Goal: Check status

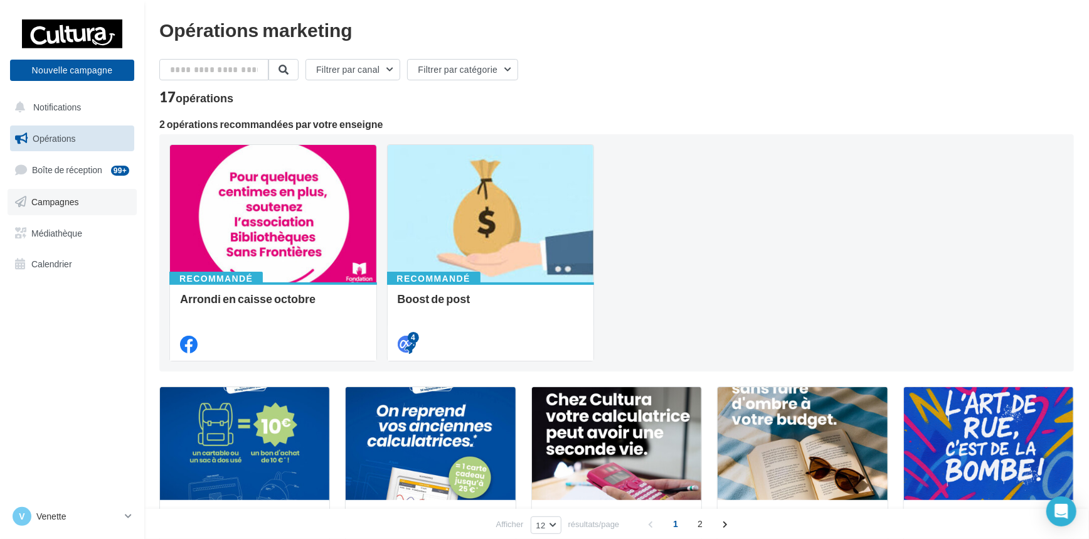
click at [75, 206] on span "Campagnes" at bounding box center [55, 201] width 48 height 11
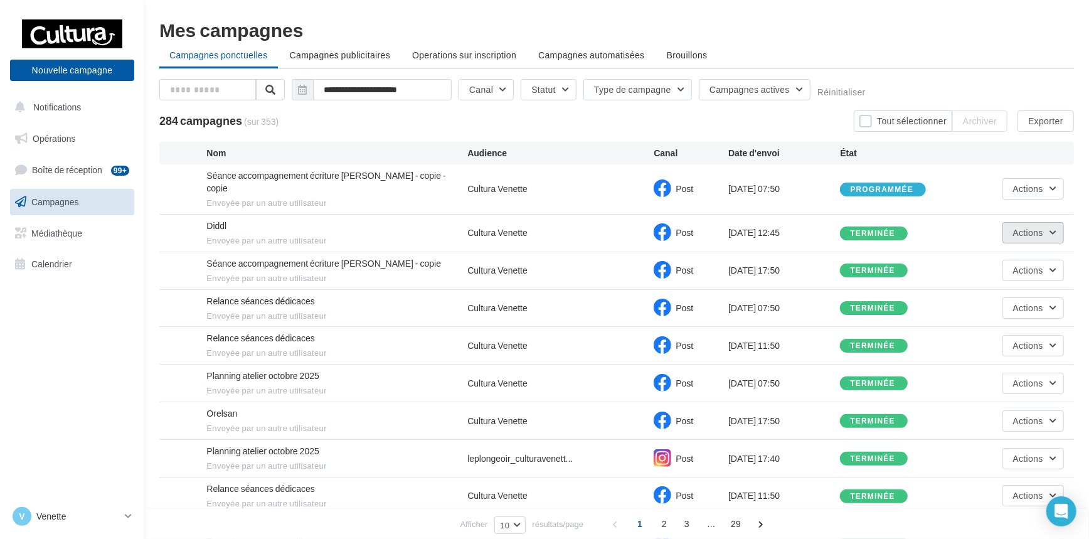
click at [1055, 222] on button "Actions" at bounding box center [1033, 232] width 61 height 21
click at [992, 248] on button "Voir les résultats" at bounding box center [1001, 262] width 125 height 33
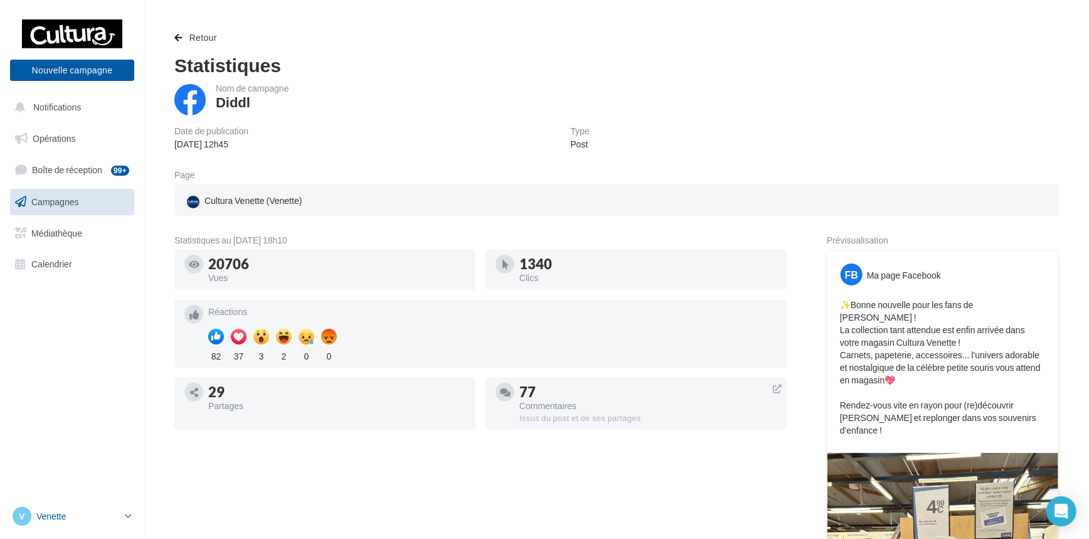
click at [132, 518] on icon at bounding box center [128, 516] width 7 height 11
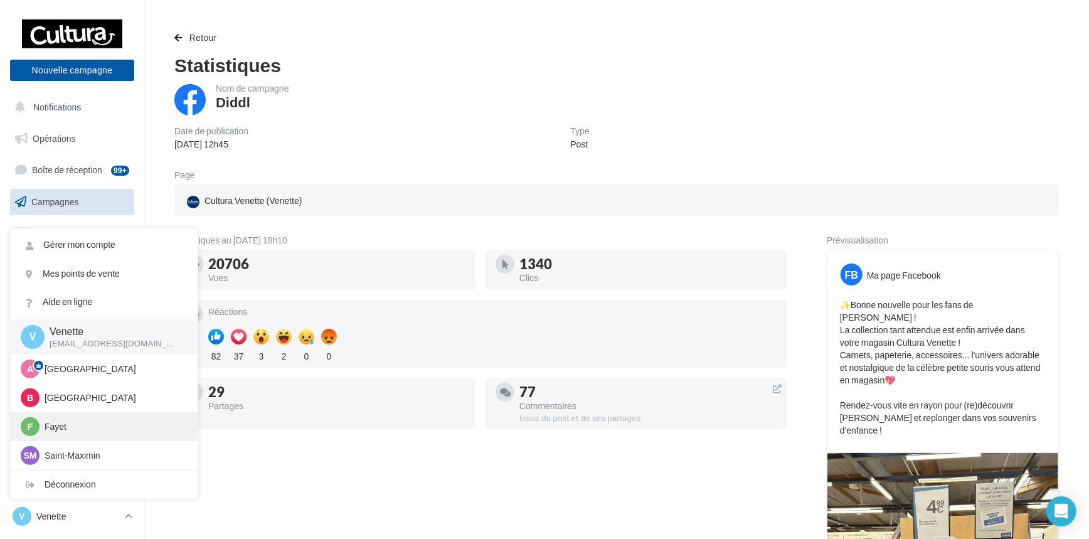
click at [83, 430] on p "Fayet" at bounding box center [114, 426] width 138 height 13
